Goal: Task Accomplishment & Management: Complete application form

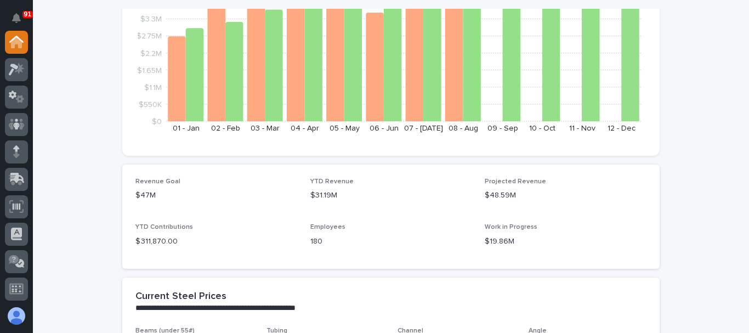
scroll to position [165, 0]
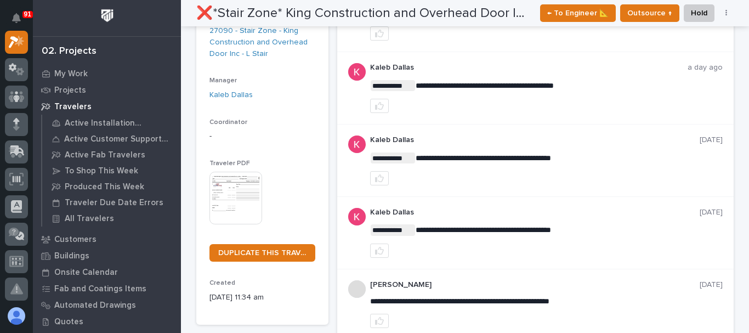
scroll to position [55, 0]
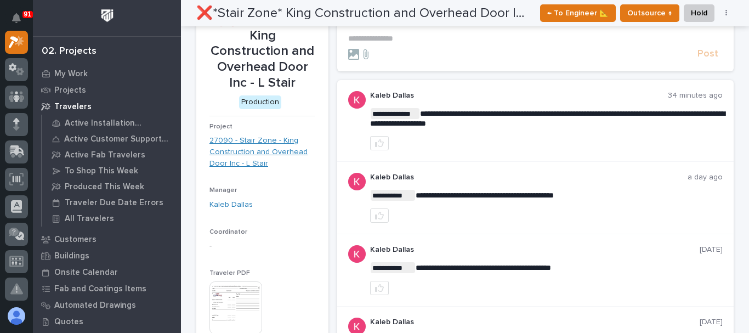
click at [236, 135] on link "27090 - Stair Zone - King Construction and Overhead Door Inc - L Stair" at bounding box center [263, 152] width 106 height 34
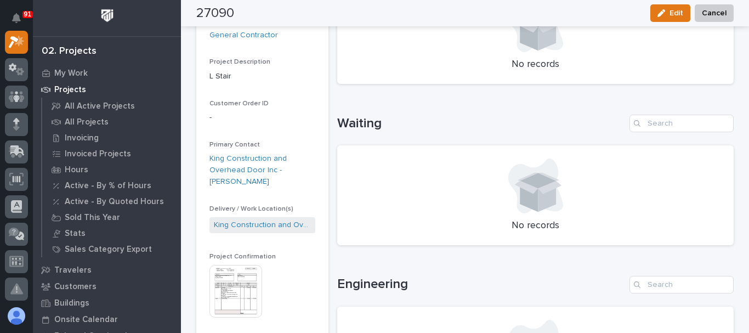
scroll to position [329, 0]
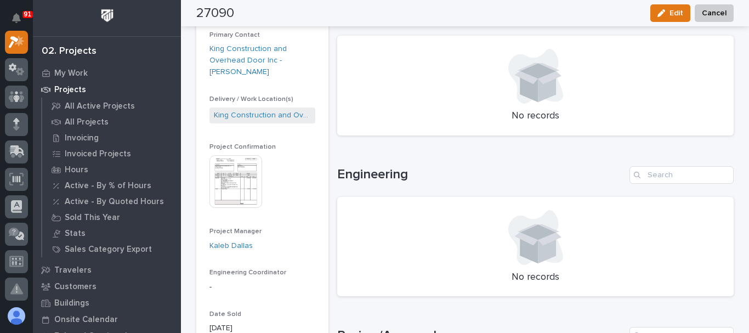
click at [242, 185] on img at bounding box center [236, 181] width 53 height 53
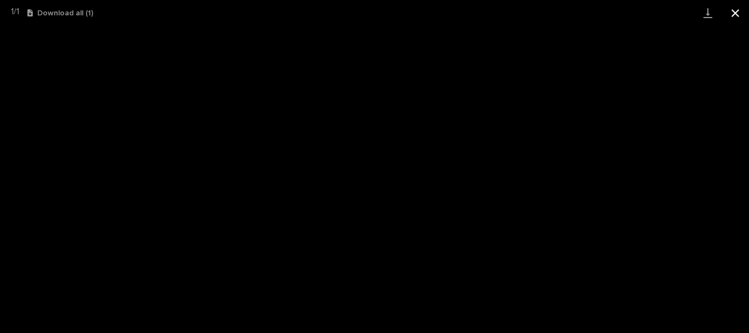
click at [734, 12] on button "Close gallery" at bounding box center [735, 13] width 27 height 26
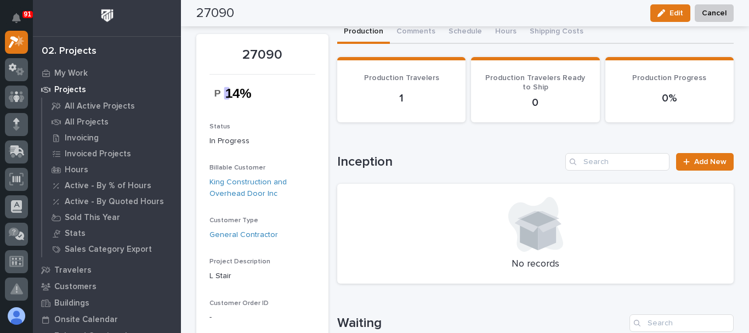
scroll to position [0, 0]
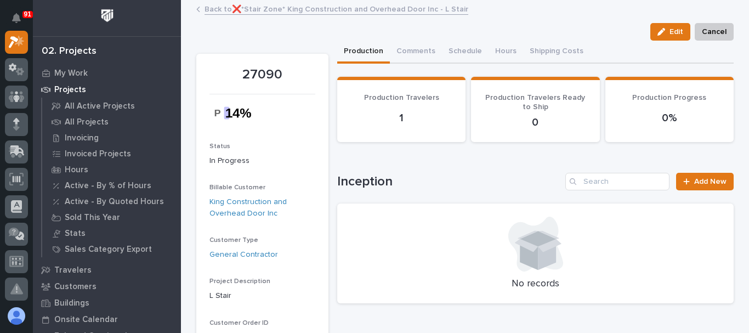
click at [397, 12] on link "Back to ❌*Stair Zone* King Construction and Overhead Door Inc - L Stair" at bounding box center [337, 8] width 264 height 13
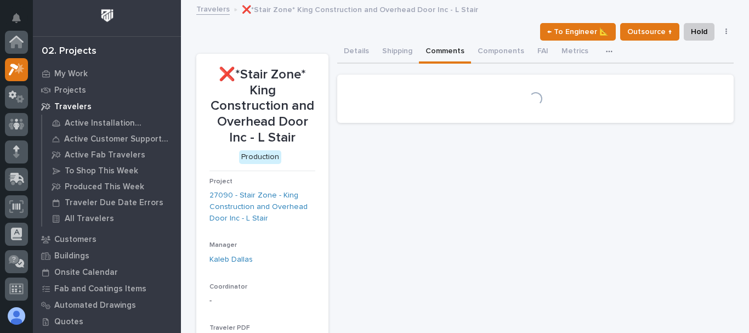
scroll to position [27, 0]
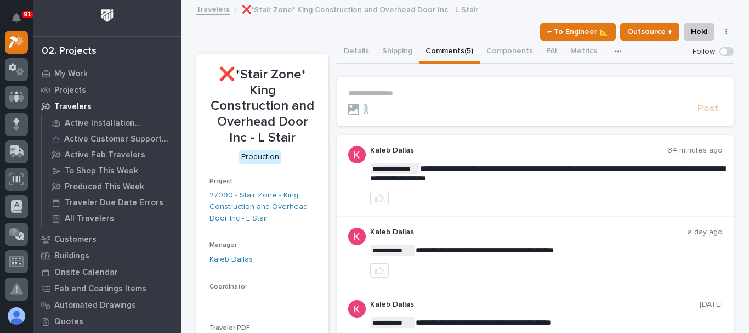
click at [390, 93] on p "**********" at bounding box center [535, 93] width 375 height 9
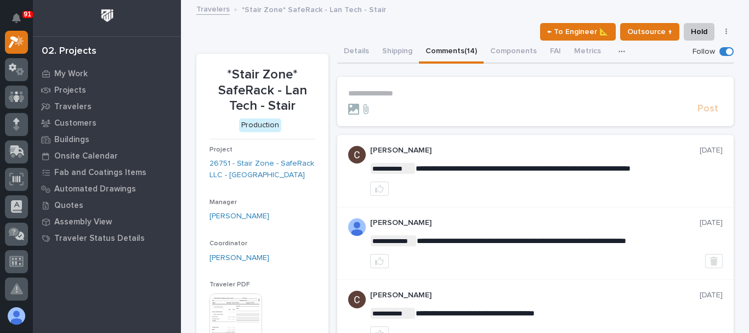
click at [395, 89] on p "**********" at bounding box center [535, 93] width 375 height 9
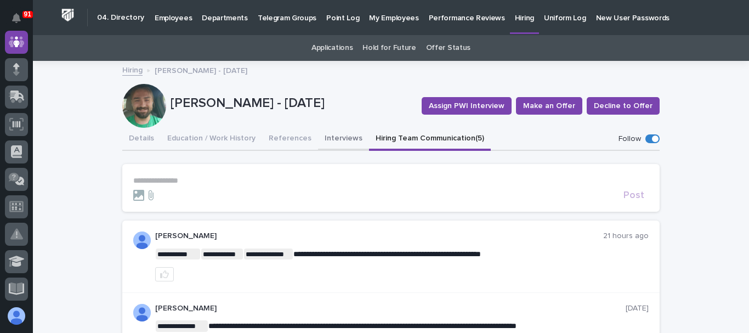
click at [340, 139] on button "Interviews" at bounding box center [343, 139] width 51 height 23
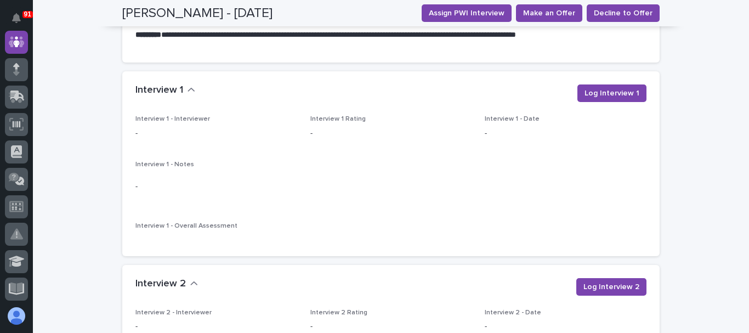
scroll to position [1042, 0]
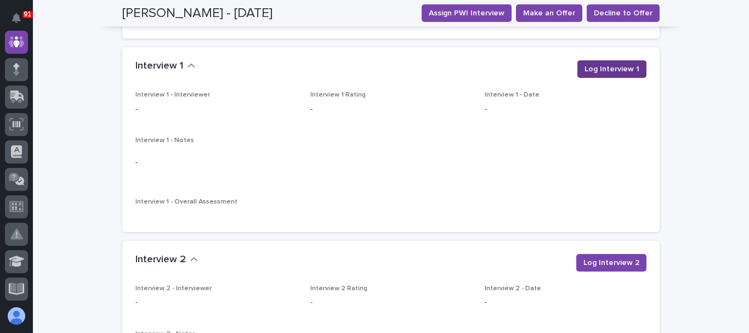
click at [625, 65] on span "Log Interview 1" at bounding box center [612, 69] width 55 height 11
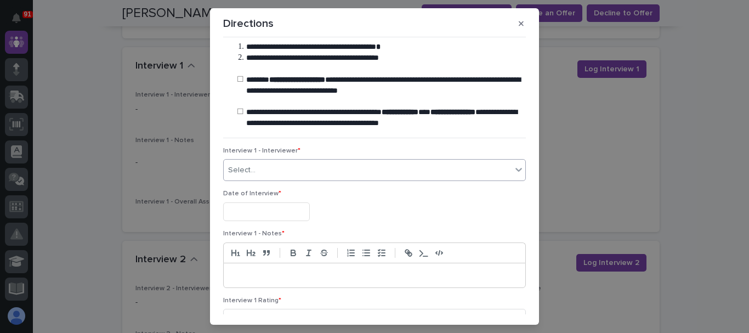
click at [332, 169] on div "Select..." at bounding box center [368, 170] width 288 height 18
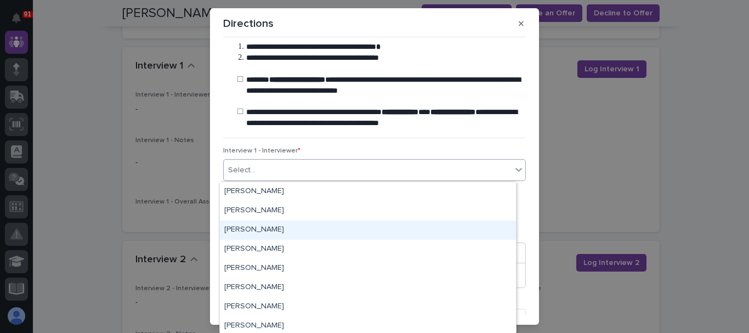
click at [272, 227] on div "Adam Yutzy" at bounding box center [368, 229] width 296 height 19
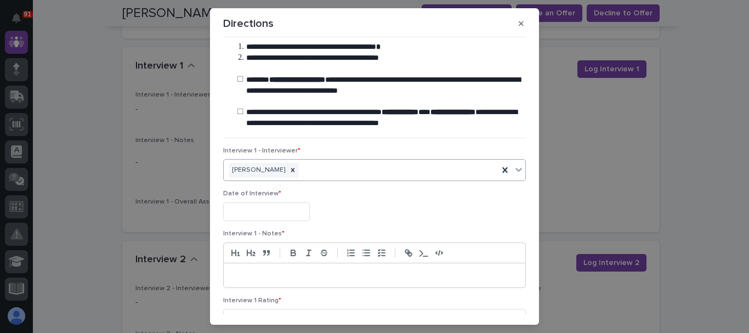
click at [278, 212] on input "text" at bounding box center [266, 211] width 87 height 19
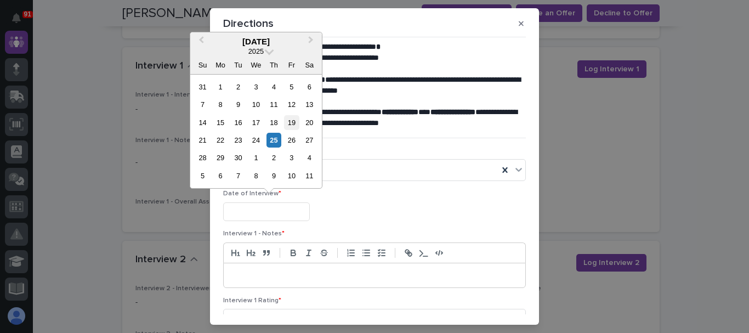
click at [295, 123] on div "19" at bounding box center [291, 122] width 15 height 15
type input "**********"
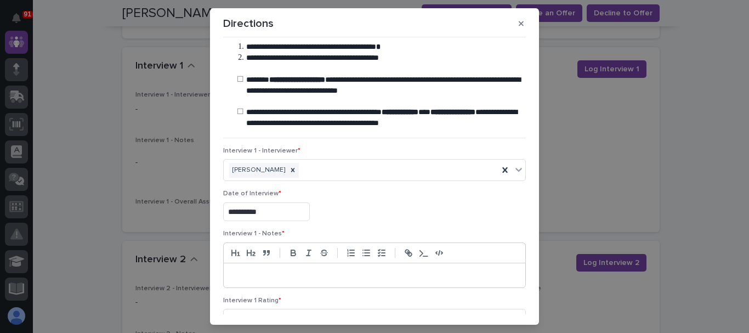
click at [269, 276] on p at bounding box center [374, 275] width 285 height 11
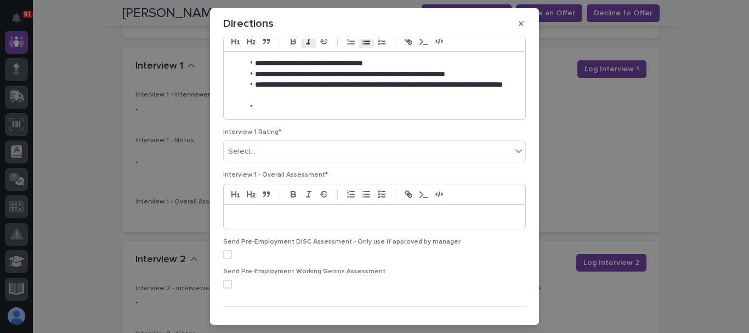
scroll to position [219, 0]
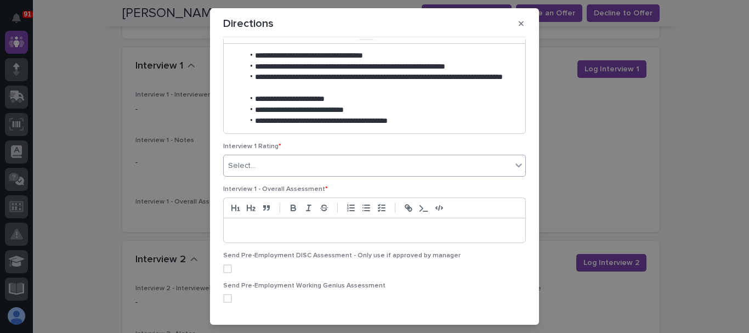
click at [294, 157] on div "Select..." at bounding box center [368, 166] width 288 height 18
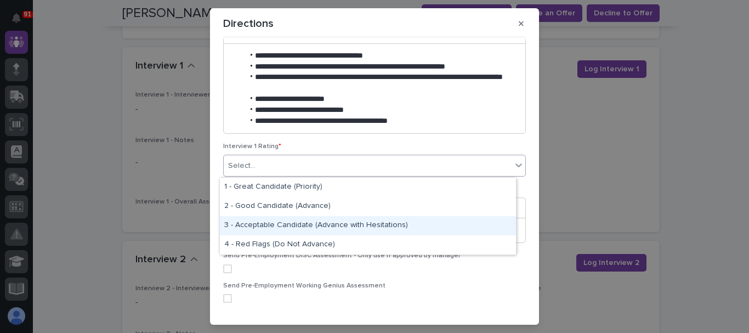
click at [311, 226] on div "3 - Acceptable Candidate (Advance with Hesitations)" at bounding box center [368, 225] width 296 height 19
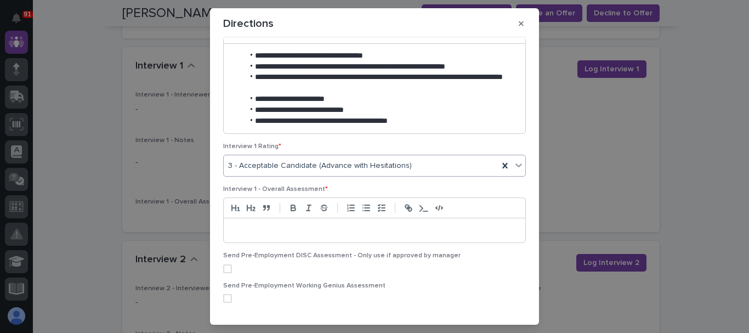
click at [301, 226] on p at bounding box center [374, 230] width 285 height 11
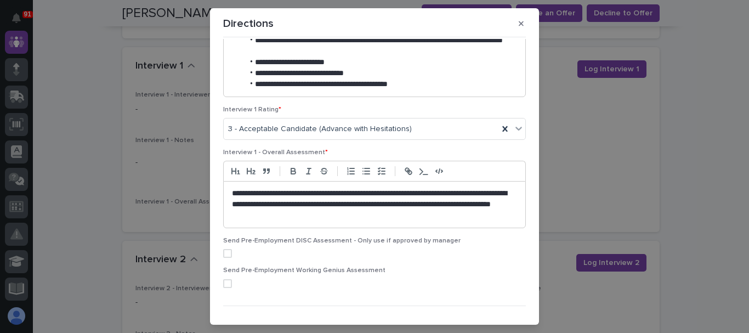
scroll to position [274, 0]
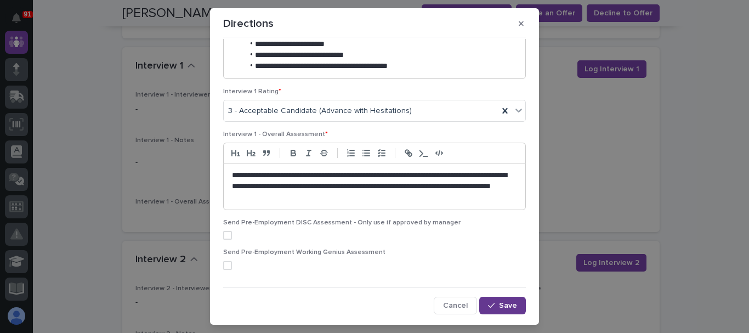
click at [488, 304] on icon "button" at bounding box center [491, 306] width 7 height 8
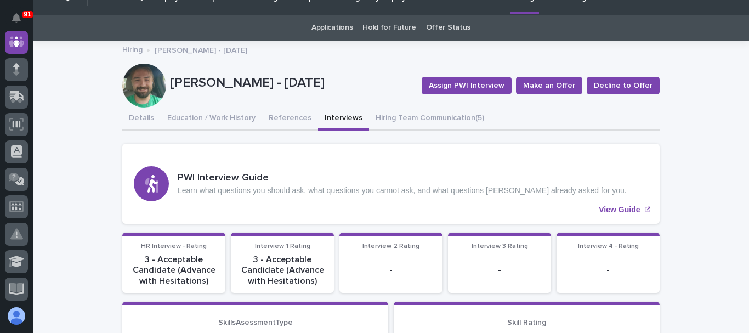
scroll to position [0, 0]
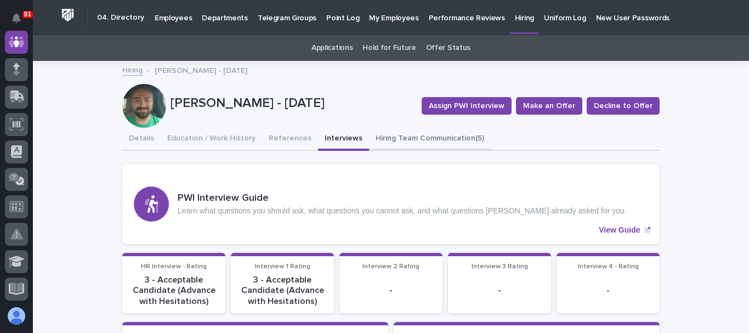
click at [376, 133] on button "Hiring Team Communication (5)" at bounding box center [430, 139] width 122 height 23
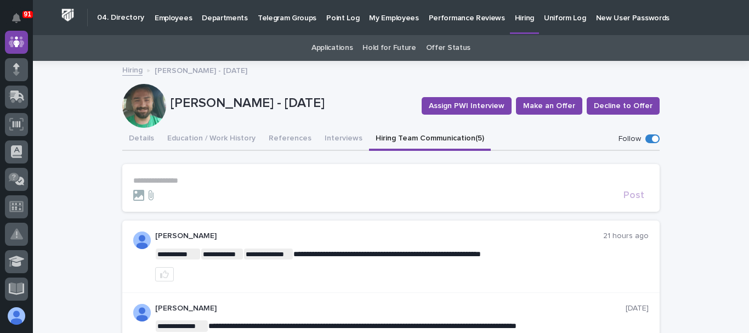
click at [193, 176] on p "**********" at bounding box center [391, 180] width 516 height 9
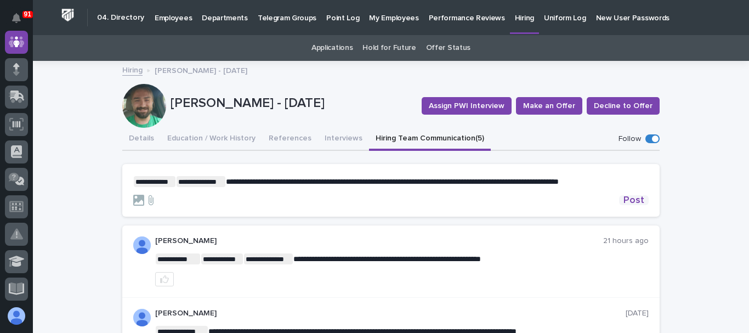
click at [630, 199] on span "Post" at bounding box center [634, 200] width 21 height 10
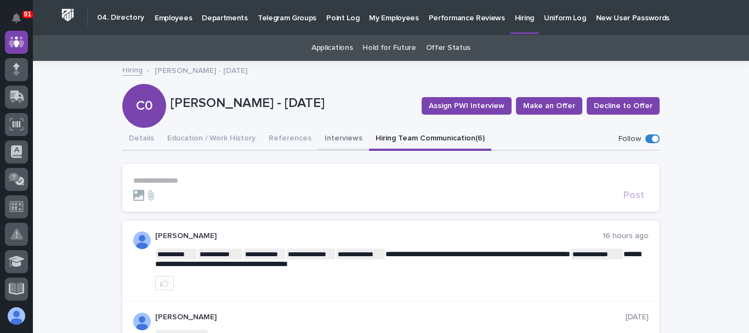
click at [349, 142] on button "Interviews" at bounding box center [343, 139] width 51 height 23
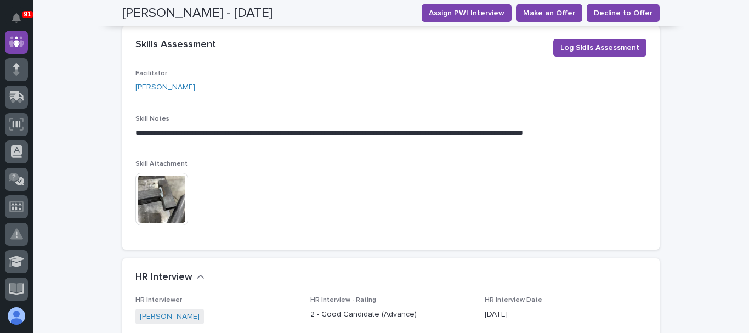
scroll to position [548, 0]
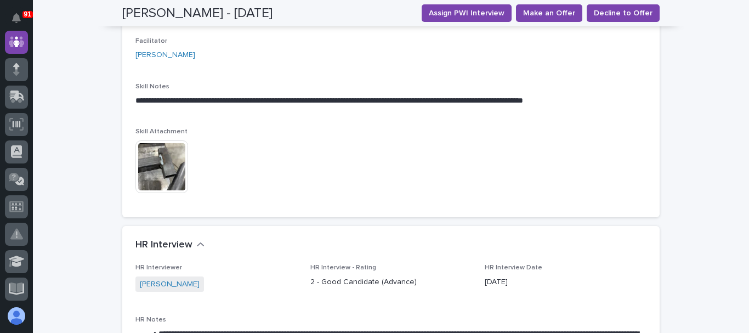
click at [157, 146] on img at bounding box center [161, 166] width 53 height 53
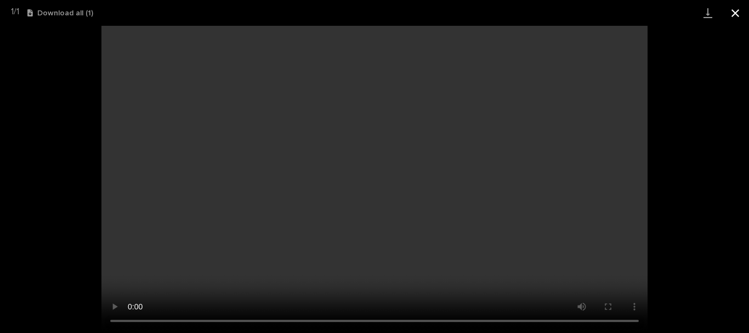
click at [734, 16] on button "Close gallery" at bounding box center [735, 13] width 27 height 26
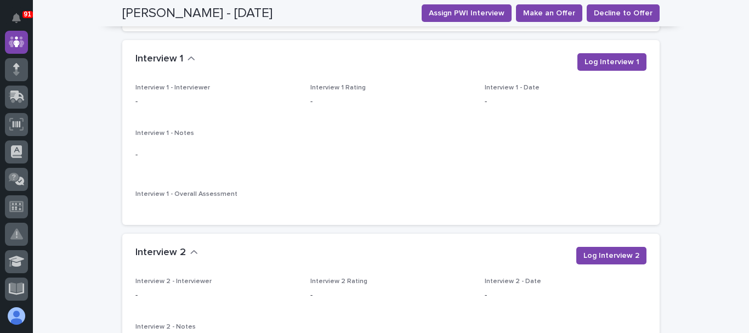
scroll to position [1152, 0]
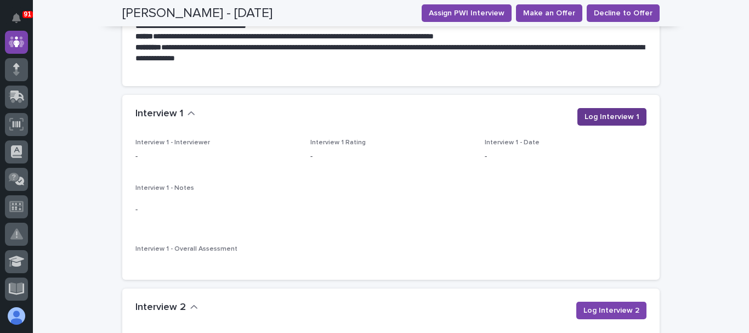
click at [583, 108] on button "Log Interview 1" at bounding box center [612, 117] width 69 height 18
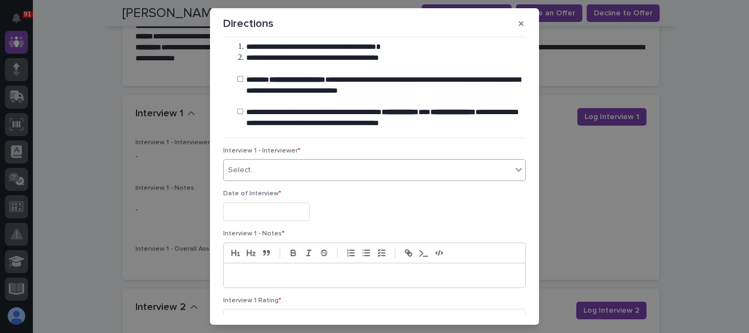
click at [280, 166] on div "Select..." at bounding box center [368, 170] width 288 height 18
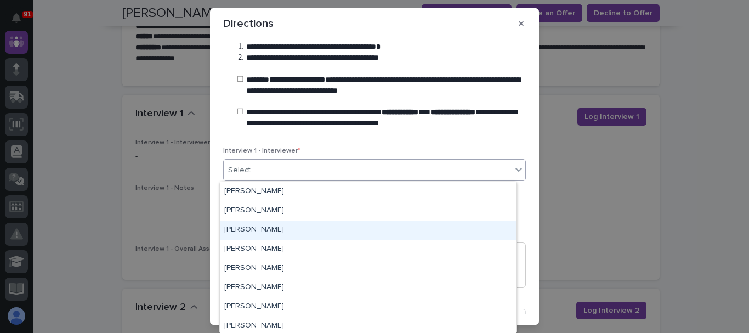
click at [280, 228] on div "Adam Yutzy" at bounding box center [368, 229] width 296 height 19
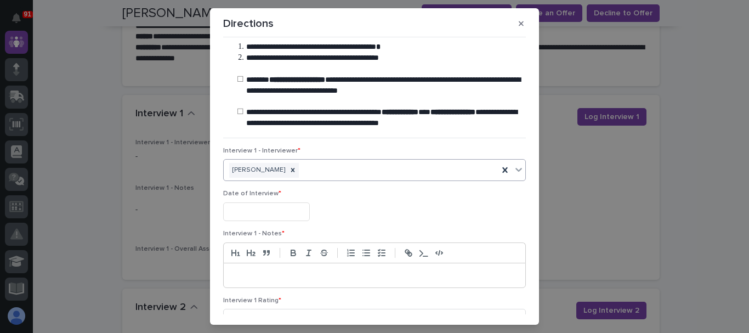
click at [270, 216] on input "text" at bounding box center [266, 211] width 87 height 19
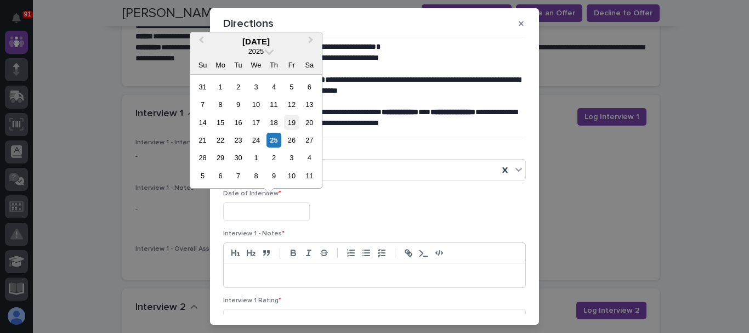
click at [292, 127] on div "19" at bounding box center [291, 122] width 15 height 15
type input "**********"
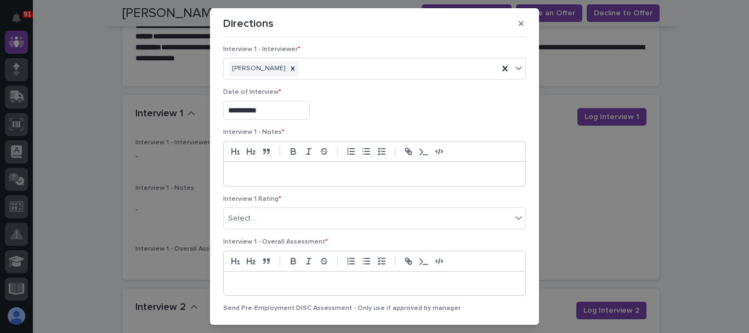
scroll to position [110, 0]
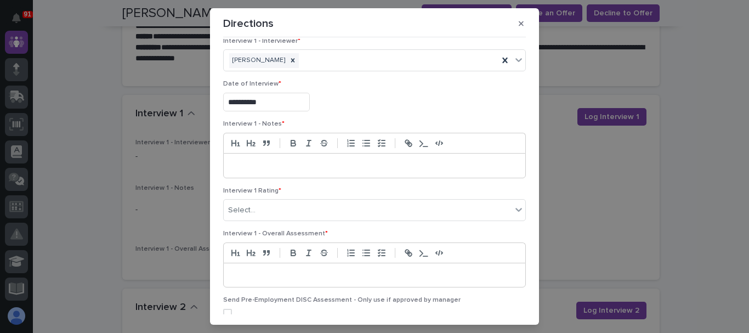
click at [297, 168] on p at bounding box center [374, 165] width 285 height 11
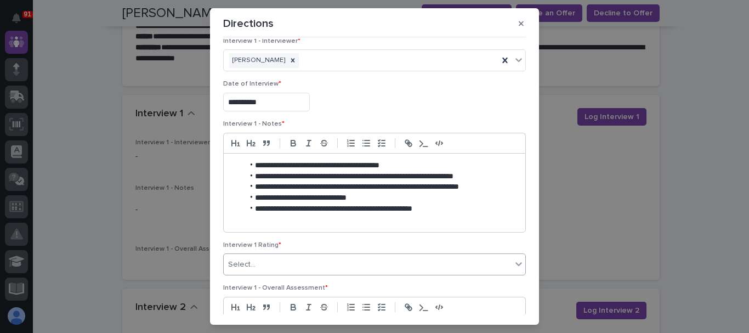
click at [335, 258] on div "Select..." at bounding box center [368, 265] width 288 height 18
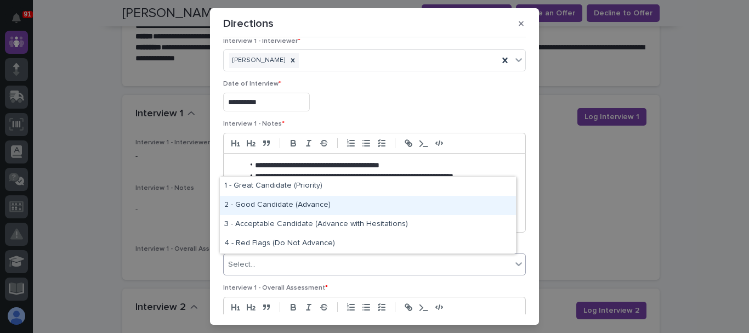
click at [285, 210] on div "2 - Good Candidate (Advance)" at bounding box center [368, 205] width 296 height 19
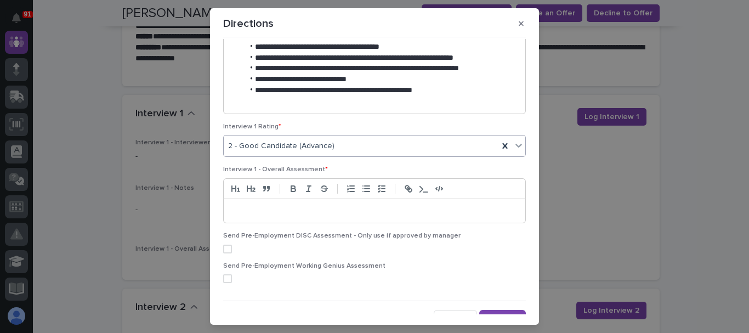
scroll to position [242, 0]
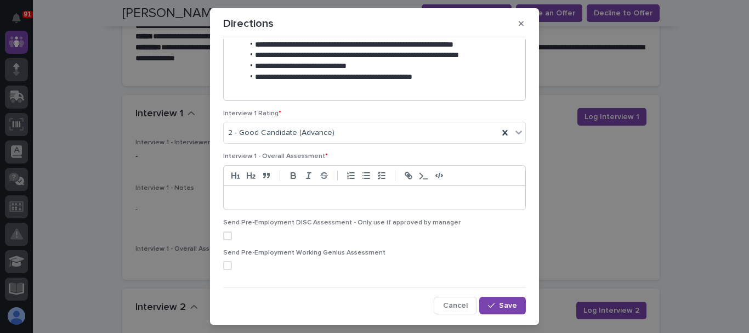
click at [285, 195] on p at bounding box center [374, 198] width 285 height 11
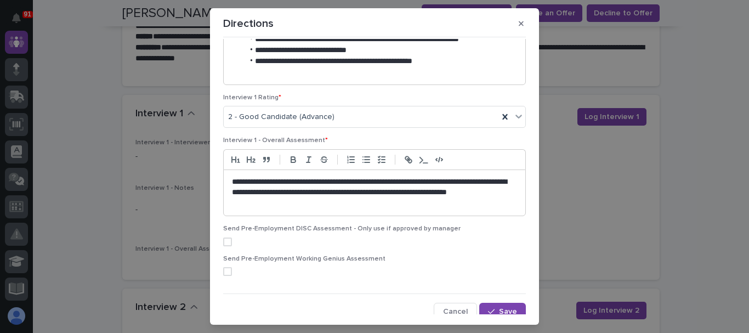
scroll to position [263, 0]
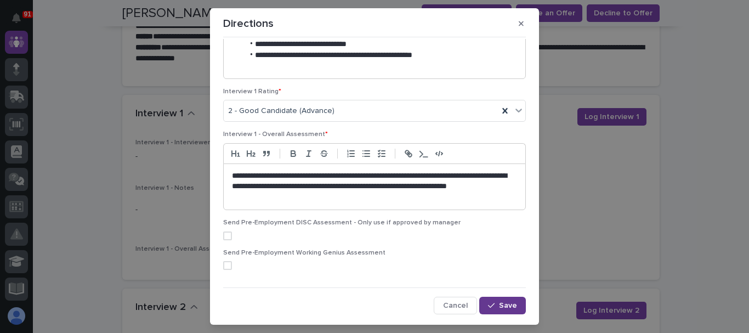
click at [485, 313] on button "Save" at bounding box center [502, 306] width 47 height 18
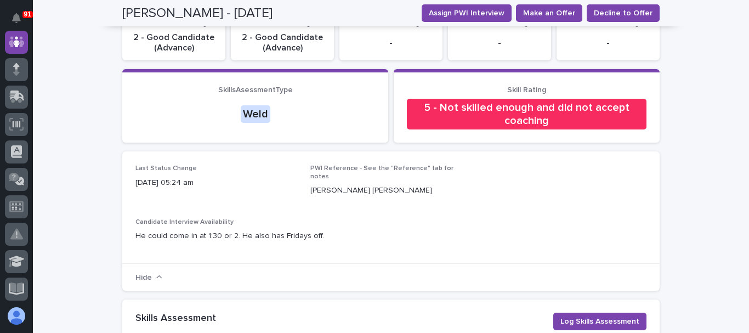
scroll to position [219, 0]
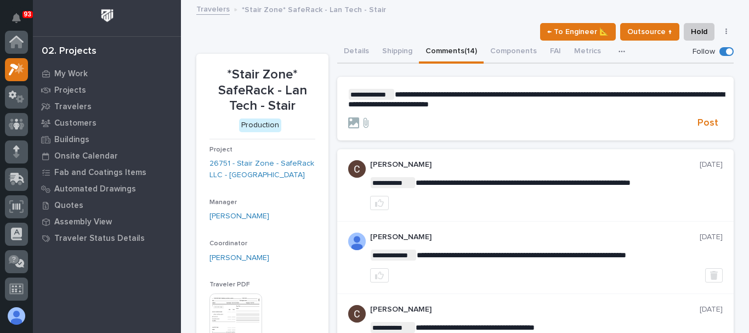
scroll to position [27, 0]
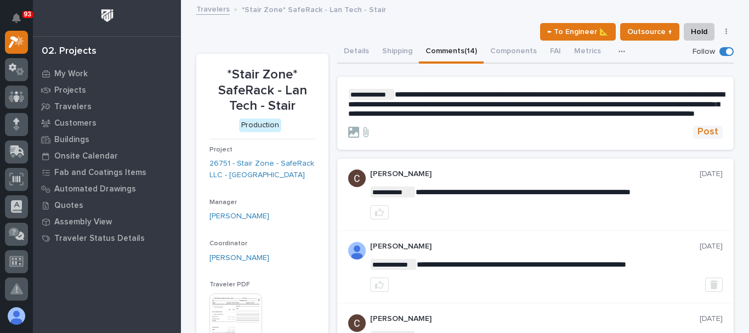
click at [704, 135] on span "Post" at bounding box center [708, 132] width 21 height 13
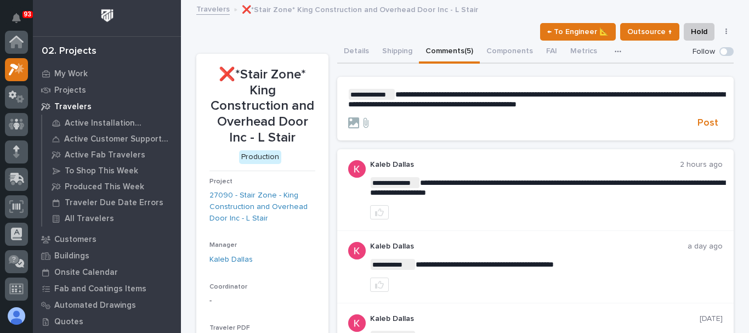
scroll to position [27, 0]
